Goal: Find specific page/section

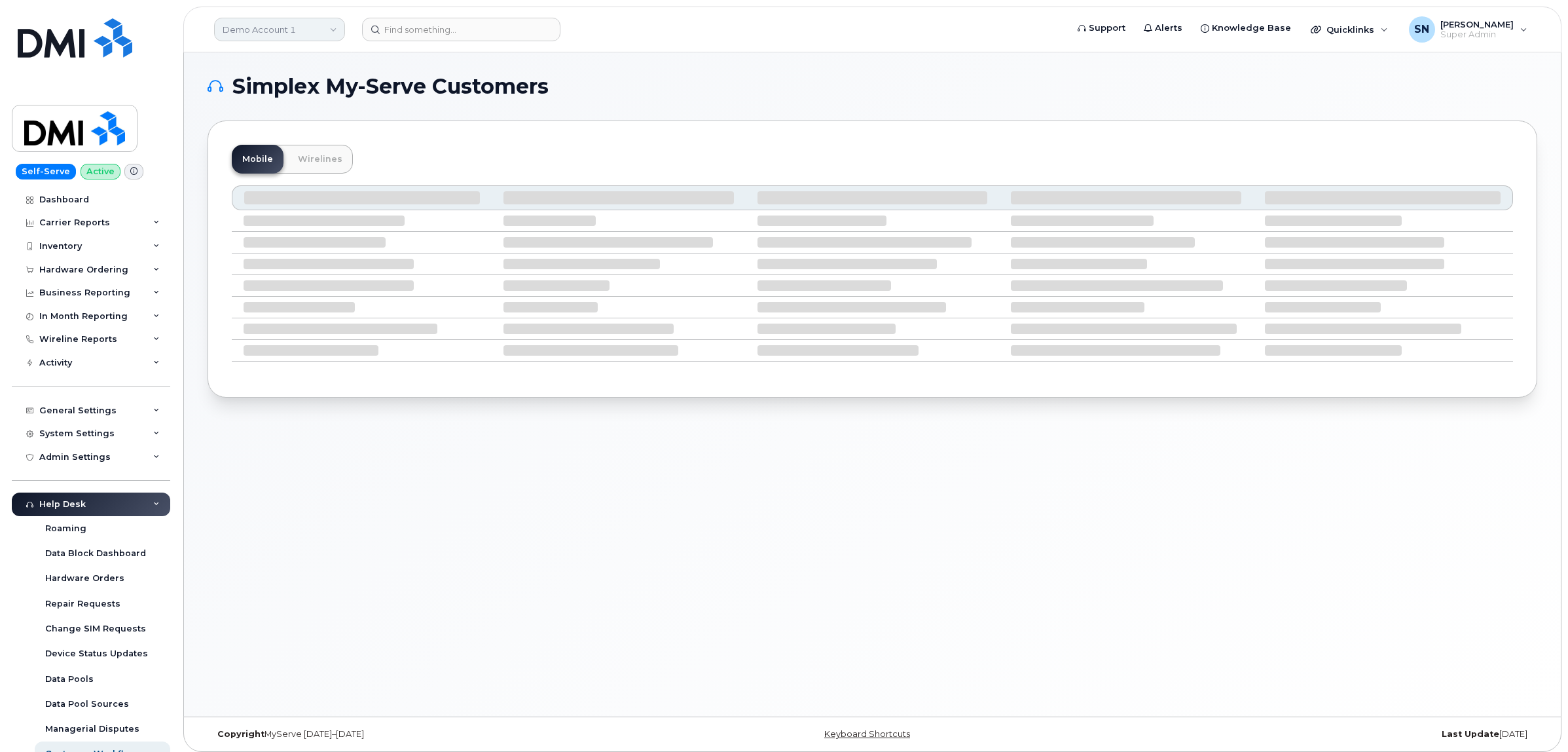
click at [287, 34] on link "Demo Account 1" at bounding box center [279, 29] width 131 height 23
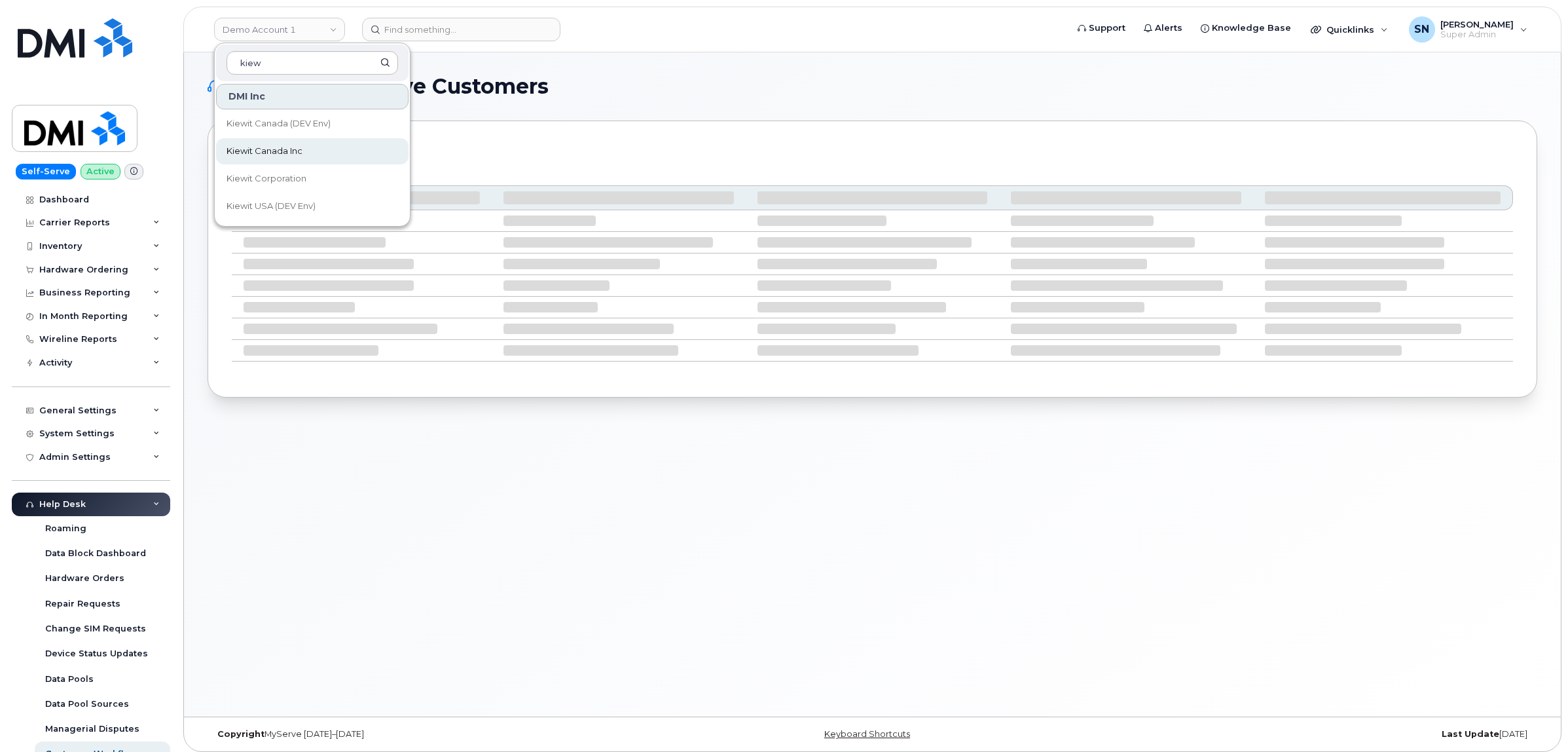
type input "kiew"
click at [321, 149] on link "Kiewit Canada Inc" at bounding box center [312, 151] width 192 height 26
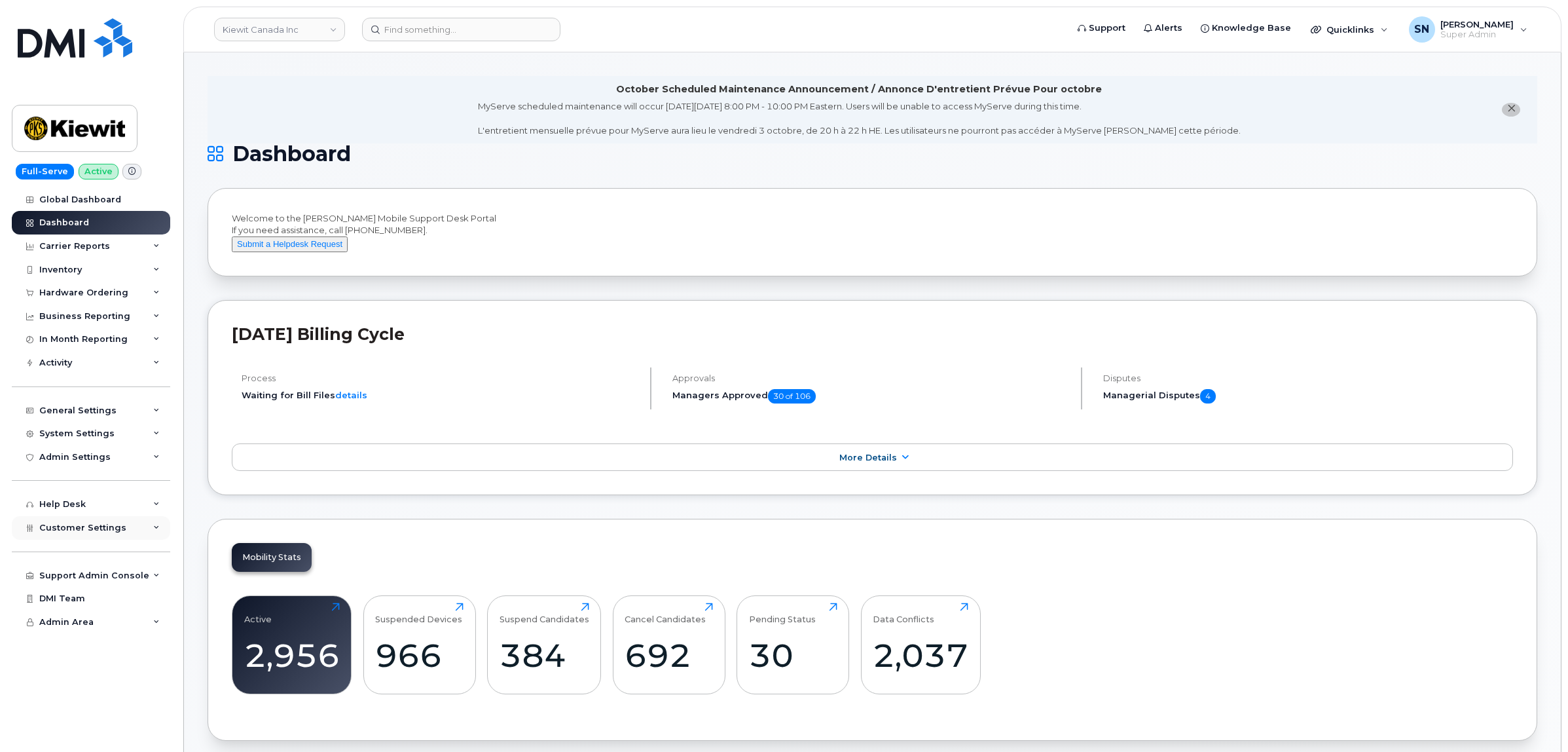
click at [97, 532] on span "Customer Settings" at bounding box center [83, 528] width 87 height 10
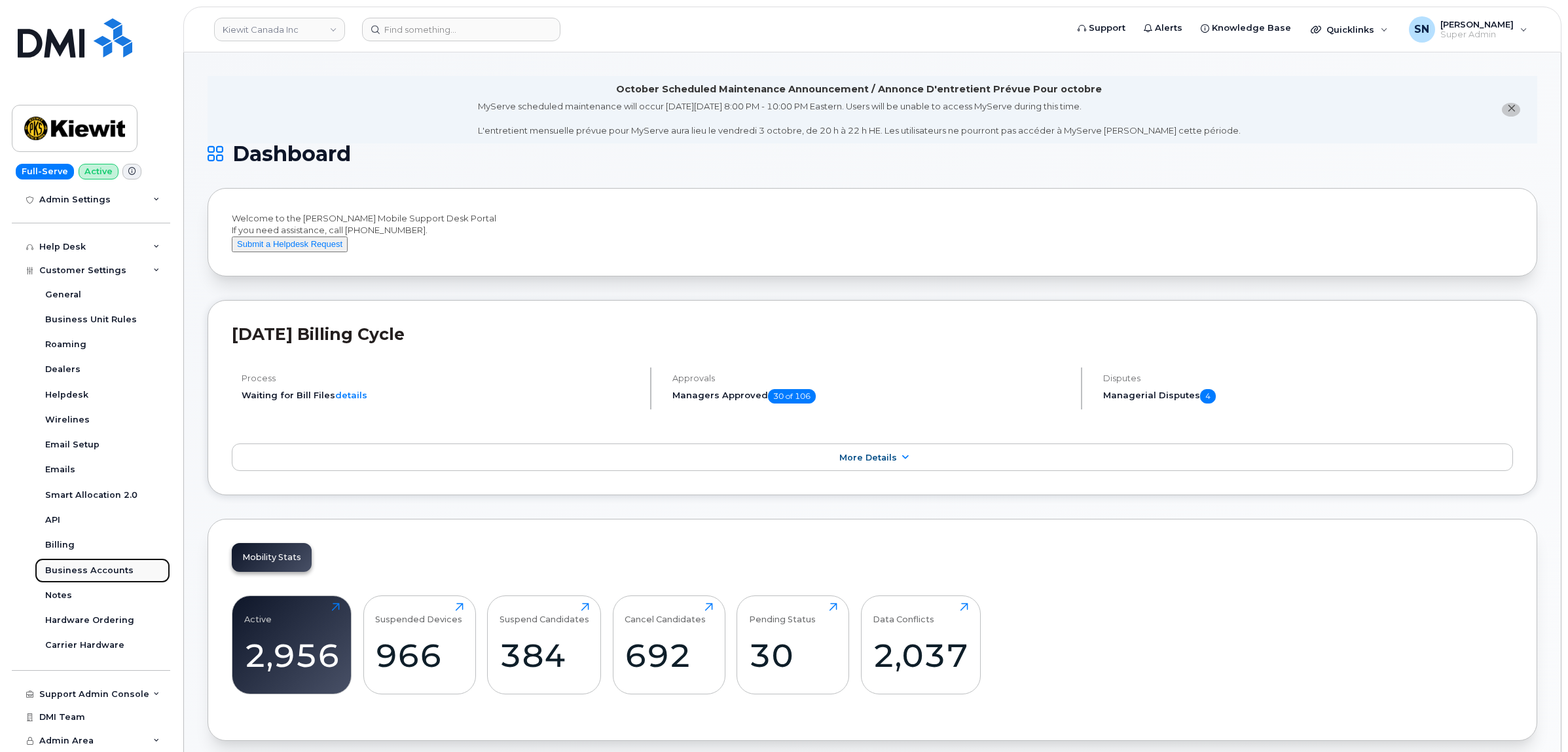
click at [109, 565] on div "Business Accounts" at bounding box center [89, 570] width 89 height 12
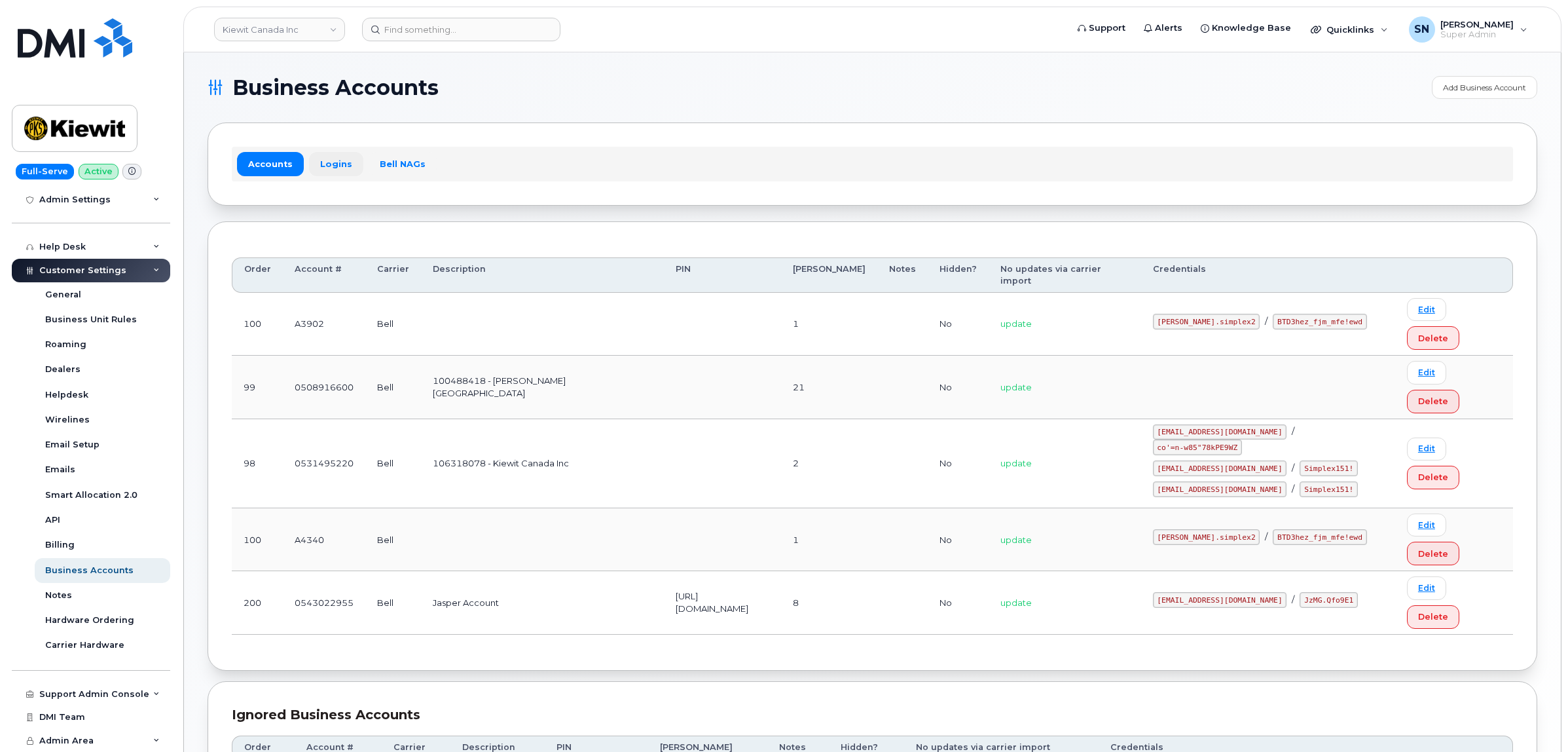
click at [328, 158] on link "Logins" at bounding box center [335, 164] width 54 height 23
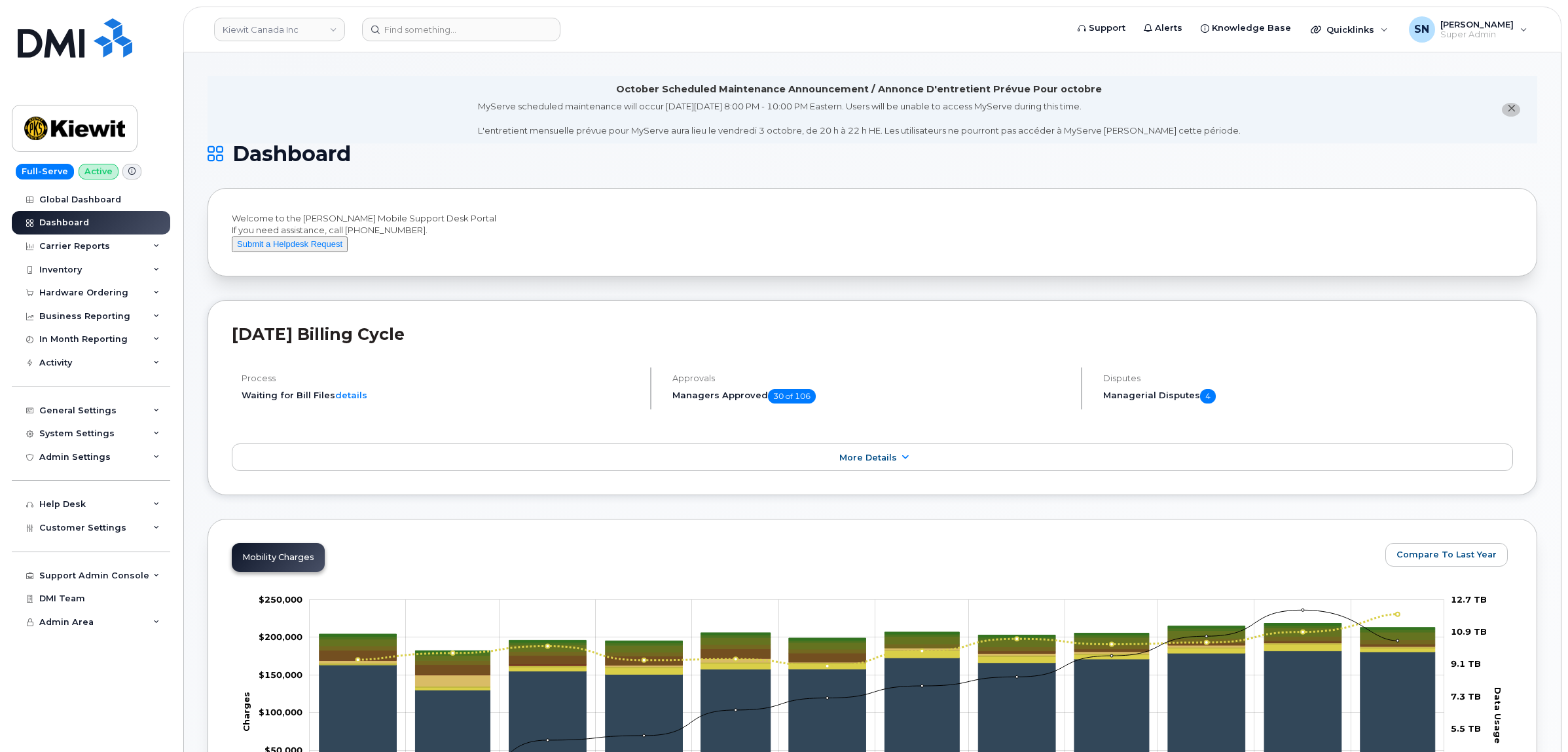
drag, startPoint x: 1511, startPoint y: 109, endPoint x: 1494, endPoint y: 106, distance: 17.3
click at [1509, 109] on icon "close notification" at bounding box center [1511, 108] width 8 height 8
